Goal: Check status: Check status

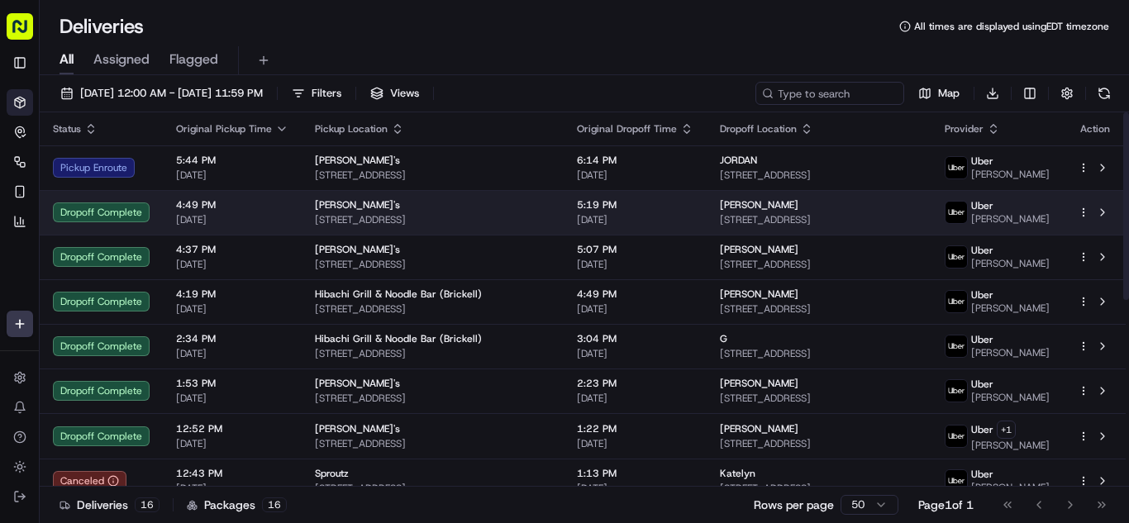
click at [254, 216] on span "[DATE]" at bounding box center [232, 219] width 112 height 13
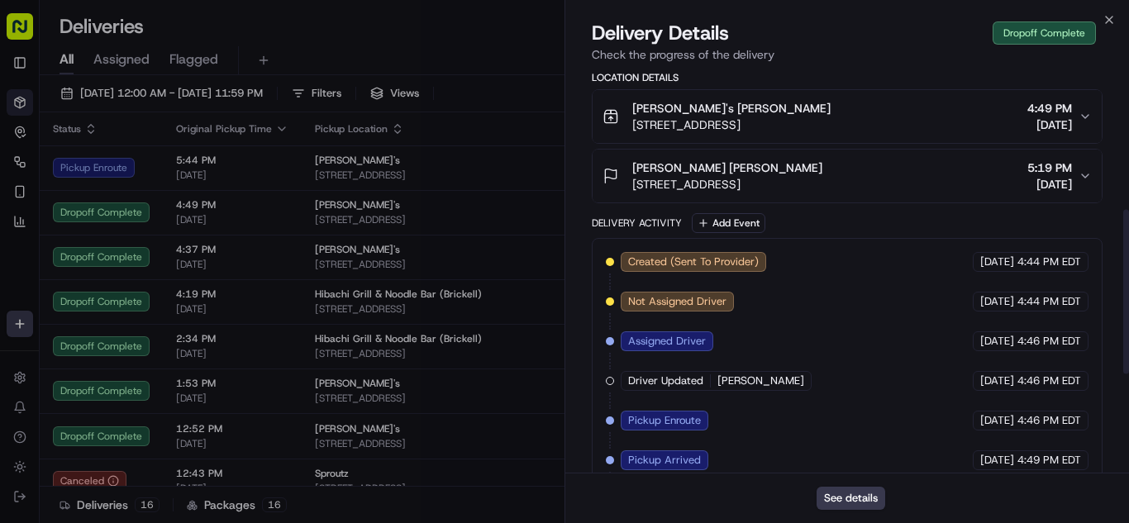
scroll to position [413, 0]
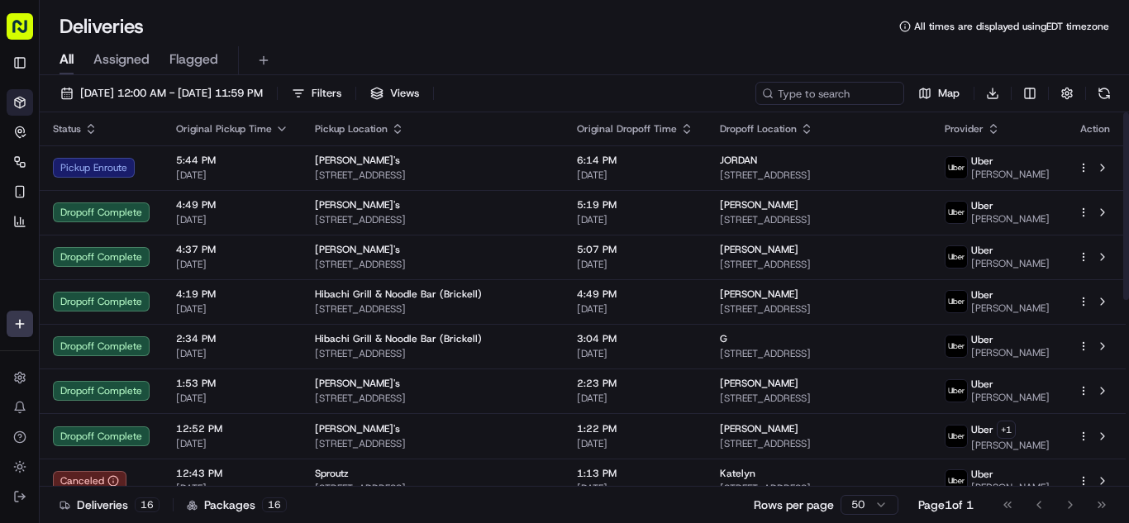
click at [258, 254] on span "4:37 PM" at bounding box center [232, 249] width 112 height 13
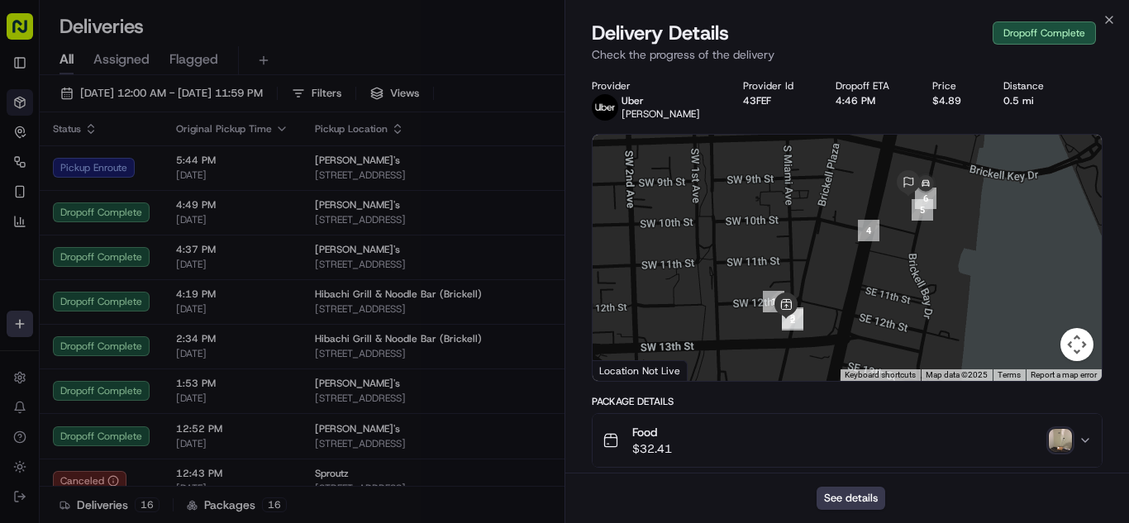
scroll to position [331, 0]
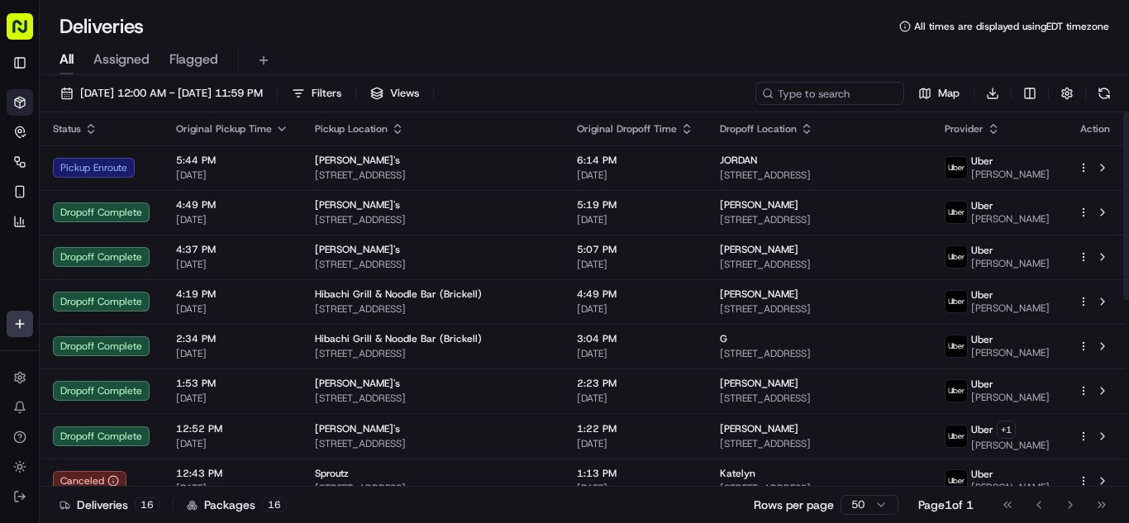
click at [259, 298] on span "4:19 PM" at bounding box center [232, 294] width 112 height 13
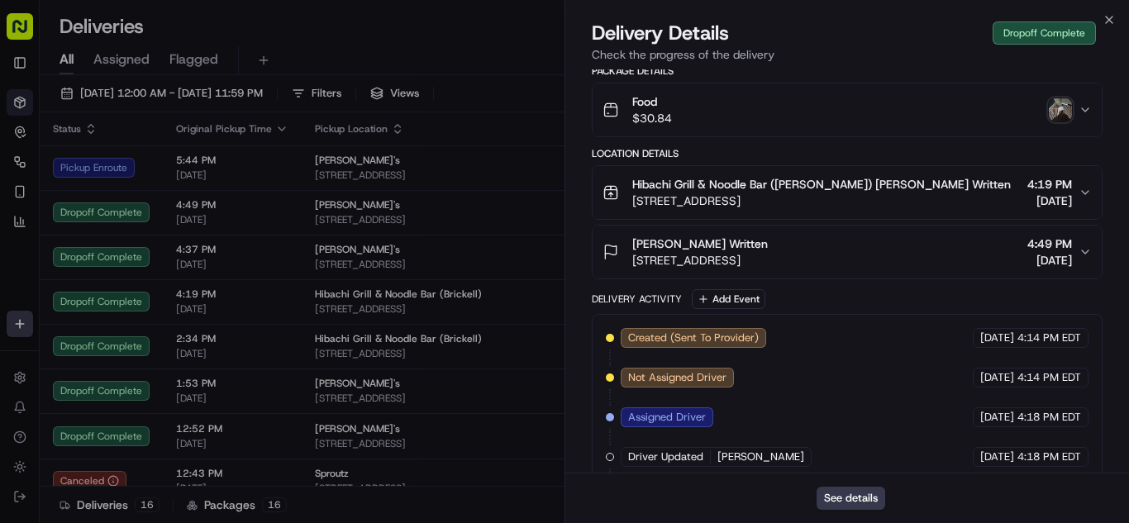
click at [798, 111] on div "Food $30.84" at bounding box center [840, 109] width 476 height 33
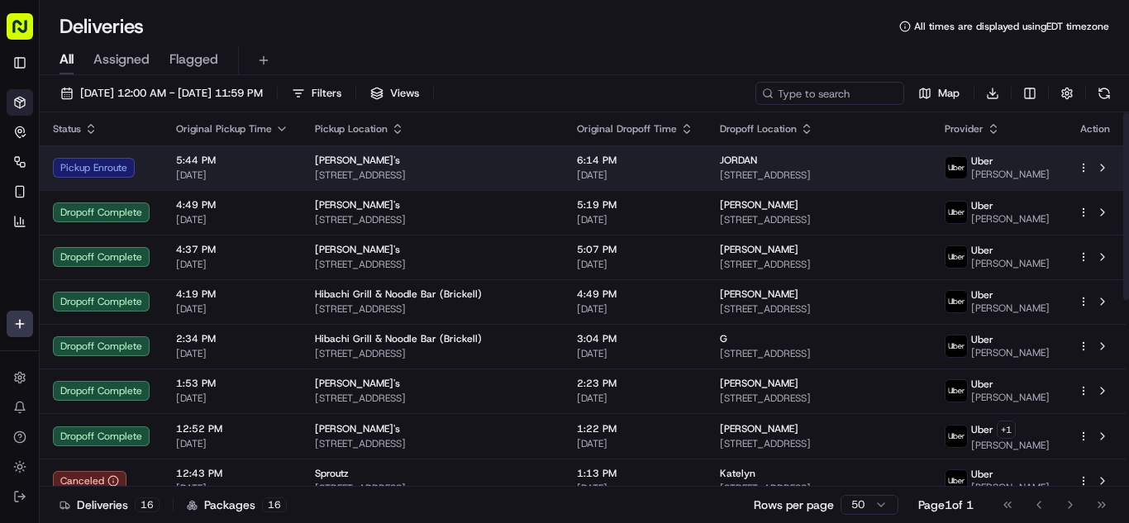
click at [276, 163] on span "5:44 PM" at bounding box center [232, 160] width 112 height 13
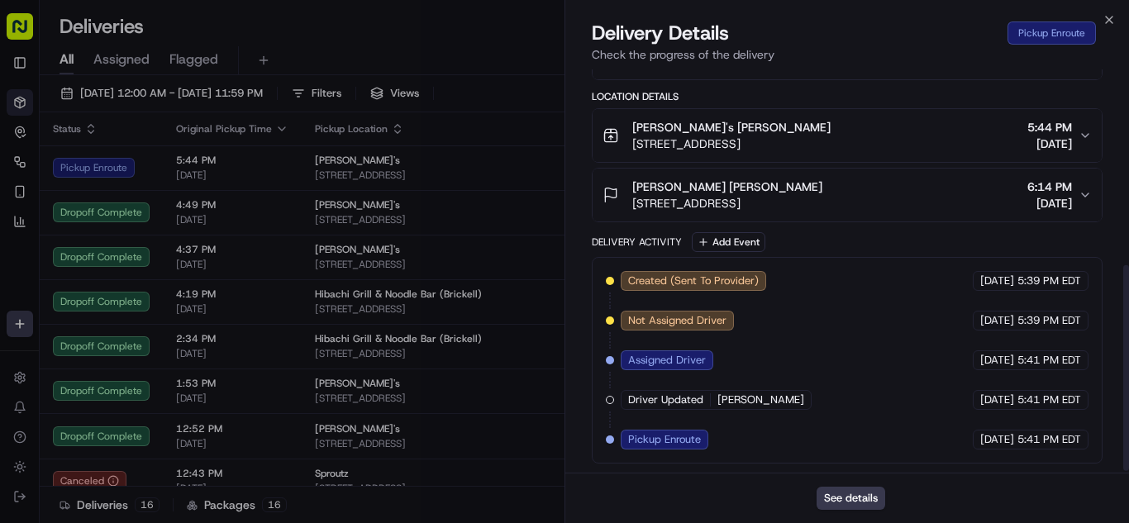
scroll to position [388, 0]
